Goal: Use online tool/utility: Utilize a website feature to perform a specific function

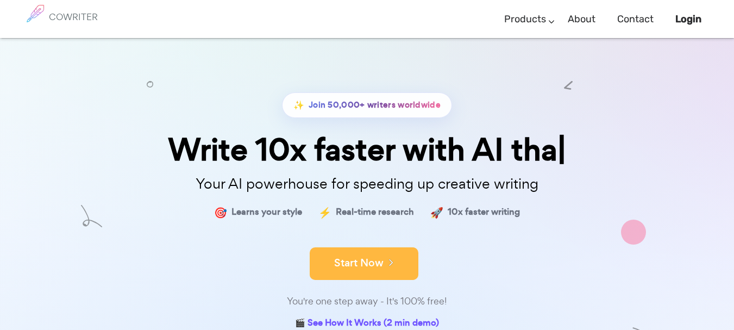
click at [339, 266] on button "Start Now" at bounding box center [364, 263] width 109 height 33
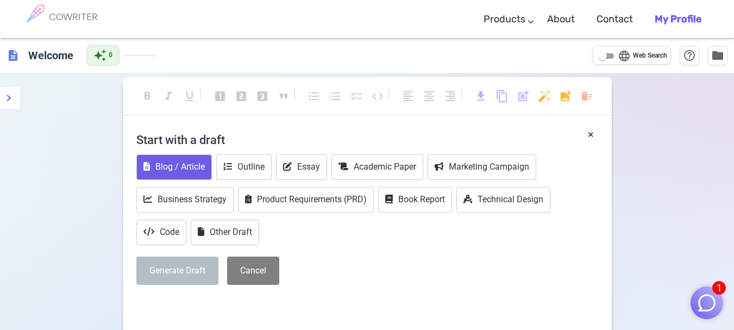
click at [191, 166] on button "Blog / Article" at bounding box center [174, 167] width 76 height 26
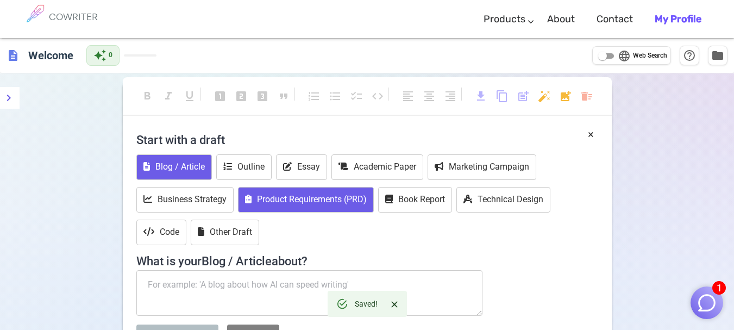
scroll to position [54, 0]
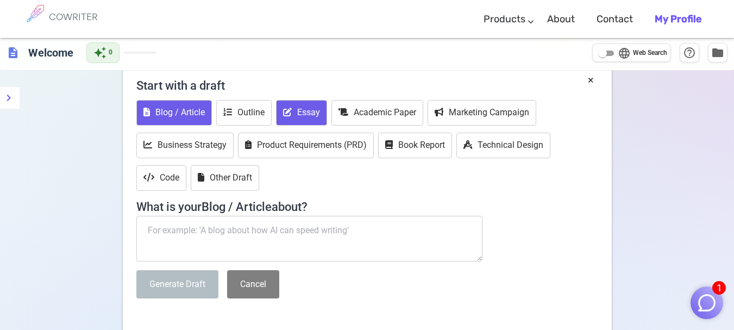
click at [309, 108] on button "Essay" at bounding box center [301, 113] width 51 height 26
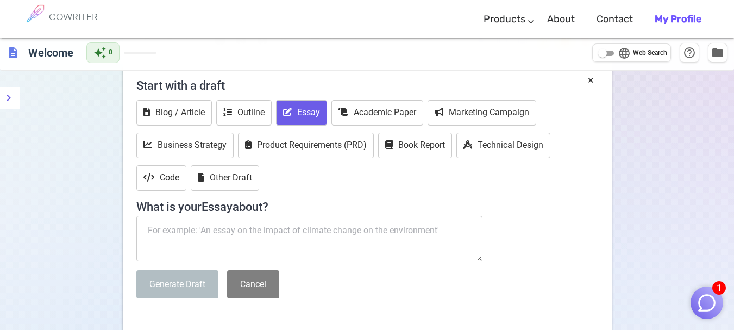
click at [294, 236] on textarea at bounding box center [309, 239] width 347 height 46
paste textarea "insight paper on "Why the arts should matter" by Dr. Jose Dalisay, Jr. Rubric: …"
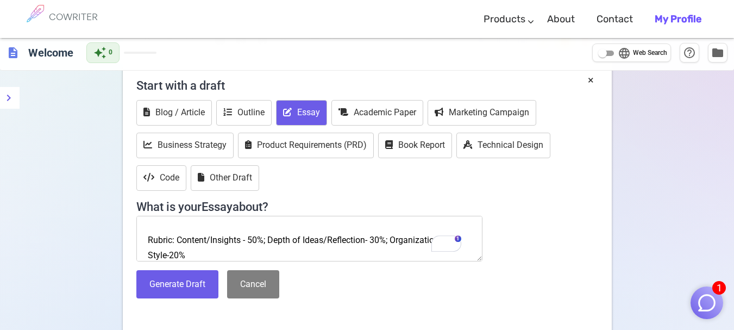
scroll to position [31, 0]
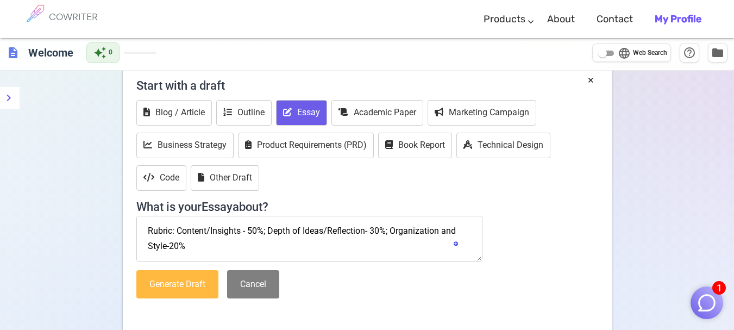
type textarea "insight paper on "Why the arts should matter" by Dr. Jose Dalisay, Jr. Rubric: …"
click at [197, 284] on button "Generate Draft" at bounding box center [177, 284] width 82 height 29
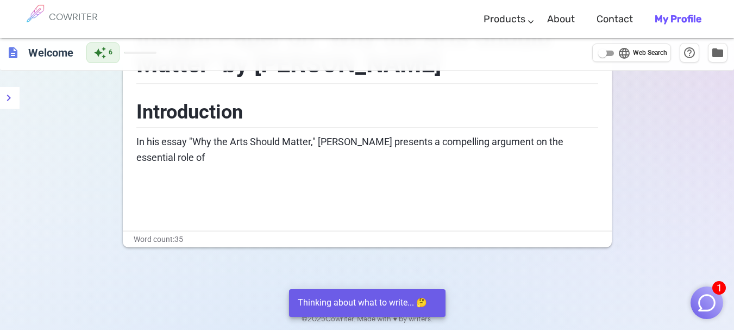
scroll to position [0, 0]
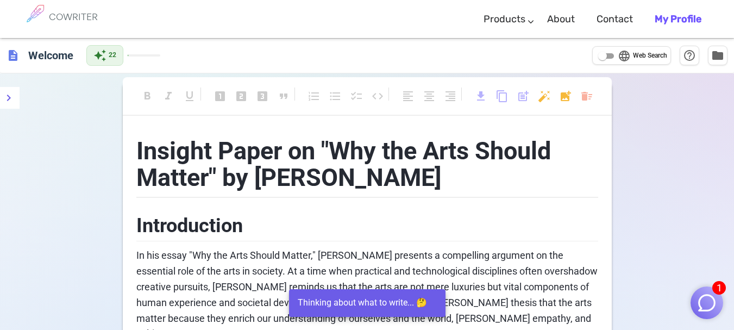
click at [279, 215] on h2 "Introduction" at bounding box center [367, 224] width 462 height 35
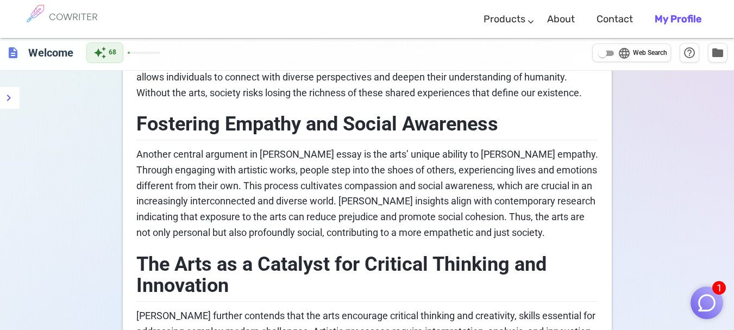
click at [720, 136] on div "format_bold format_italic format_underlined looks_one looks_two looks_3 format_…" at bounding box center [367, 183] width 734 height 1012
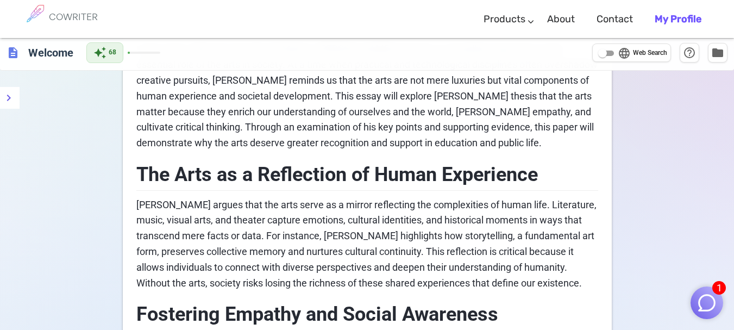
click at [605, 53] on input "language Web Search" at bounding box center [602, 53] width 39 height 13
checkbox input "true"
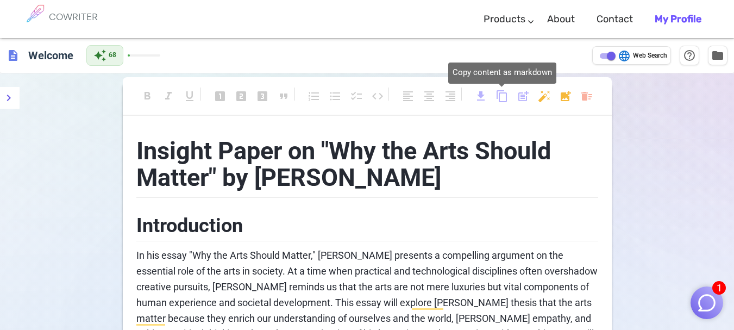
click at [500, 95] on span "content_copy" at bounding box center [502, 96] width 13 height 13
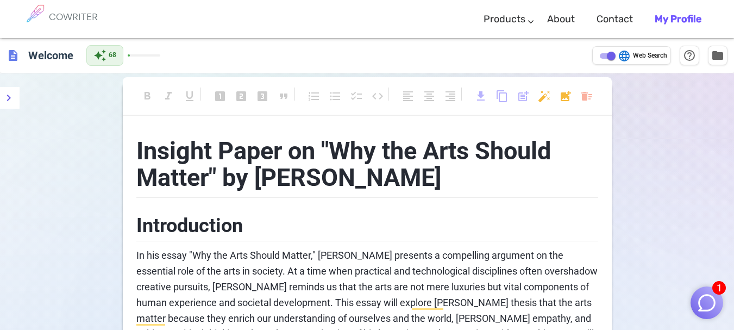
click at [494, 98] on div "format_bold format_italic format_underlined looks_one looks_two looks_3 format_…" at bounding box center [367, 101] width 489 height 29
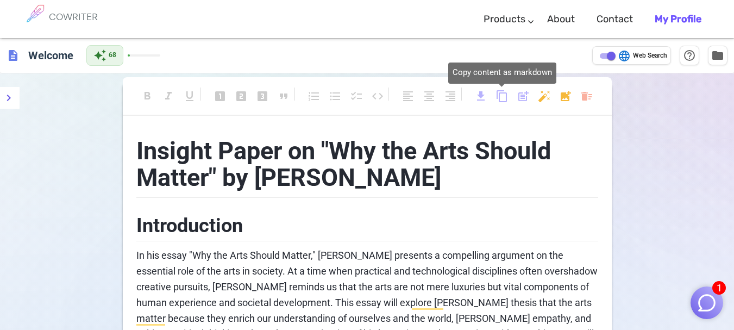
click at [503, 96] on span "content_copy" at bounding box center [502, 96] width 13 height 13
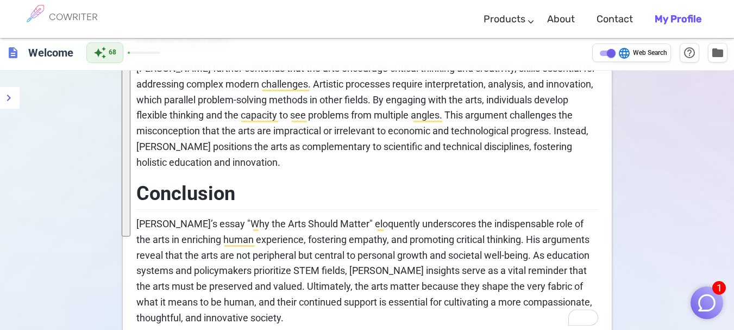
scroll to position [674, 0]
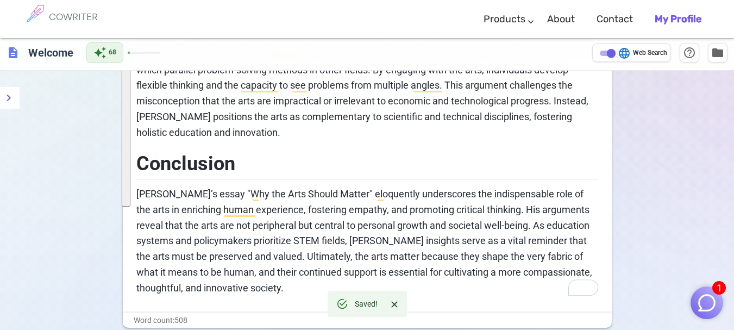
drag, startPoint x: 138, startPoint y: 168, endPoint x: 478, endPoint y: 296, distance: 364.0
copy div "Introduction In his essay "Why the Arts Should Matter," Dr. Jose Dalisay, Jr. p…"
click at [359, 197] on span "Dr. Jose Dalisay, Jr.’s essay "Why the Arts Should Matter" eloquently underscor…" at bounding box center [365, 240] width 458 height 105
click at [410, 153] on h2 "Conclusion" at bounding box center [367, 162] width 462 height 35
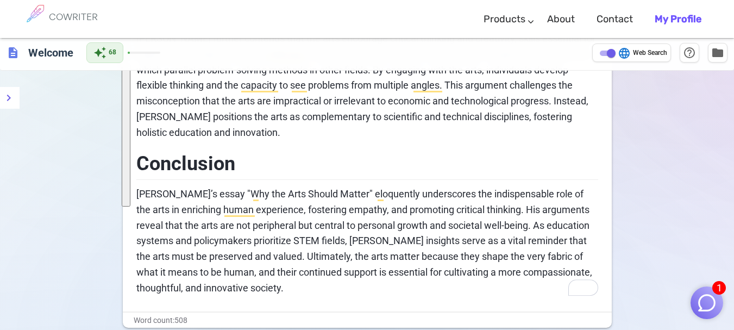
click at [323, 101] on span "Dalisay further contends that the arts encourage critical thinking and creativi…" at bounding box center [367, 85] width 462 height 105
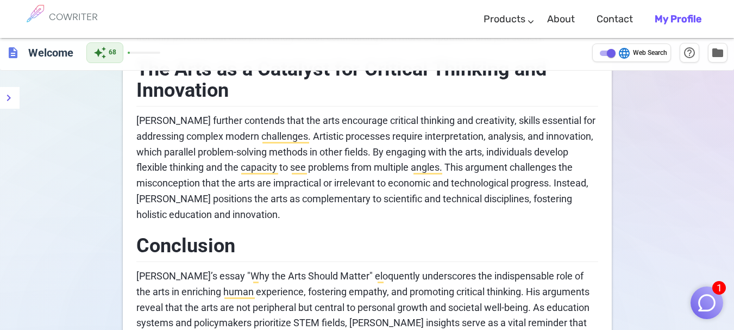
scroll to position [755, 0]
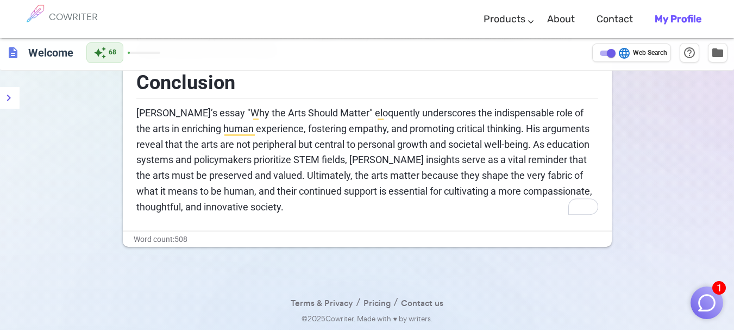
drag, startPoint x: 128, startPoint y: 110, endPoint x: 311, endPoint y: 201, distance: 204.5
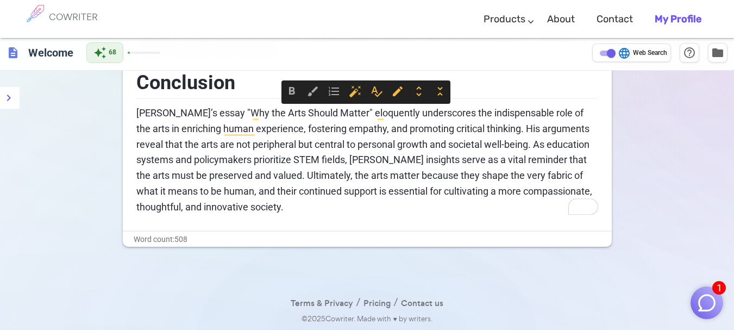
drag, startPoint x: 311, startPoint y: 210, endPoint x: 136, endPoint y: 109, distance: 201.7
click at [136, 109] on p "Dr. Jose Dalisay, Jr.’s essay "Why the Arts Should Matter" eloquently underscor…" at bounding box center [367, 160] width 462 height 110
copy span "Dr. Jose Dalisay, Jr.’s essay "Why the Arts Should Matter" eloquently underscor…"
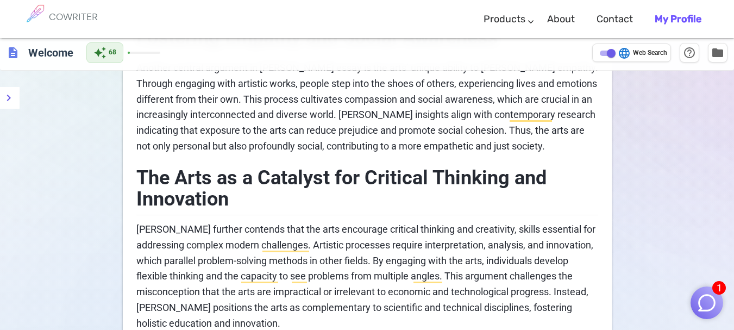
scroll to position [266, 0]
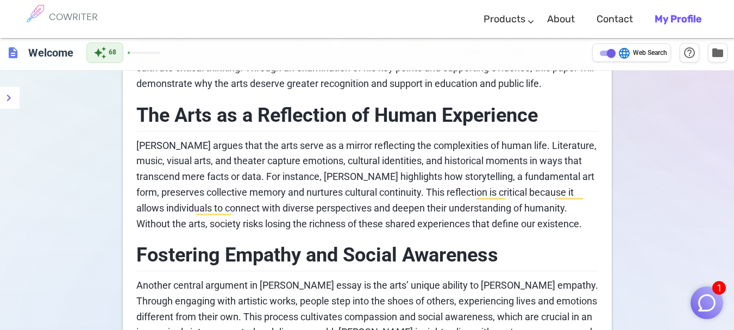
click at [659, 140] on div "format_bold format_italic format_underlined looks_one looks_two looks_3 format_…" at bounding box center [367, 314] width 734 height 1012
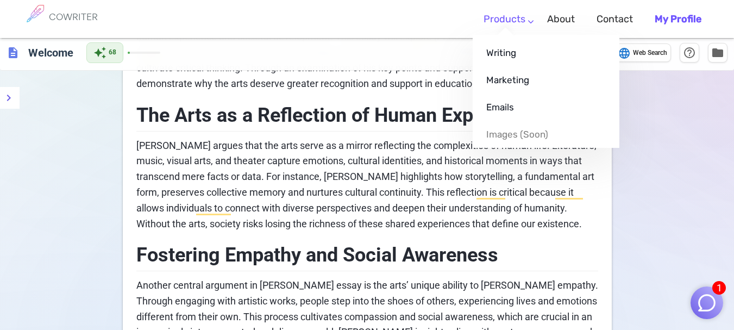
click at [508, 22] on li "Products Writing Marketing Emails Images (soon)" at bounding box center [505, 19] width 64 height 32
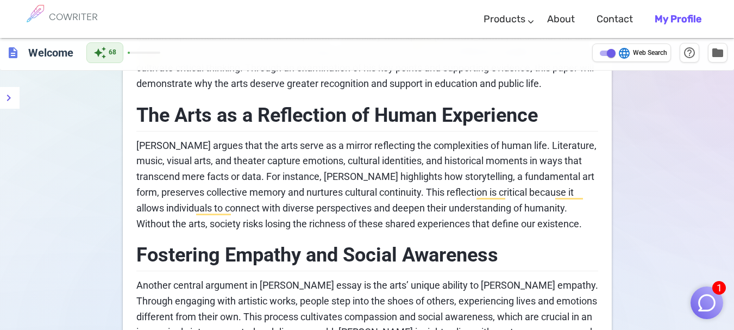
click at [85, 10] on div "COWRITER" at bounding box center [73, 19] width 49 height 38
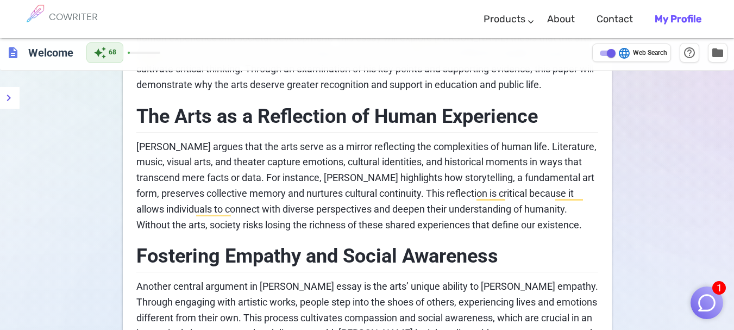
scroll to position [0, 0]
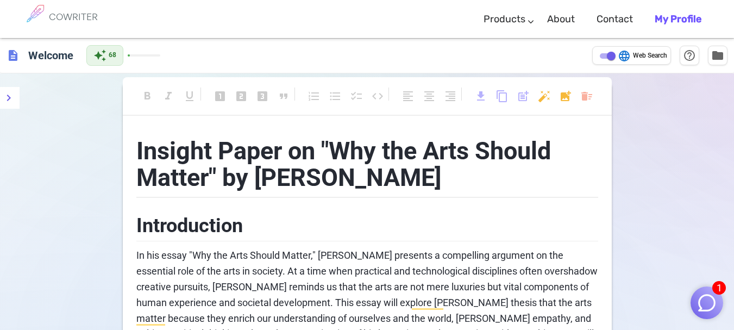
click at [82, 19] on h6 "COWRITER" at bounding box center [73, 17] width 49 height 10
